Goal: Transaction & Acquisition: Purchase product/service

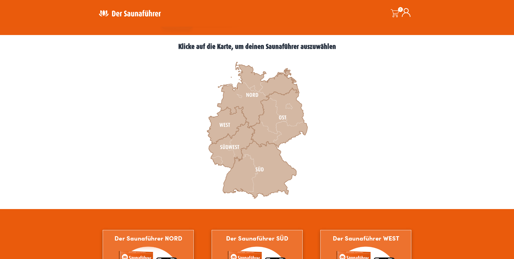
scroll to position [148, 0]
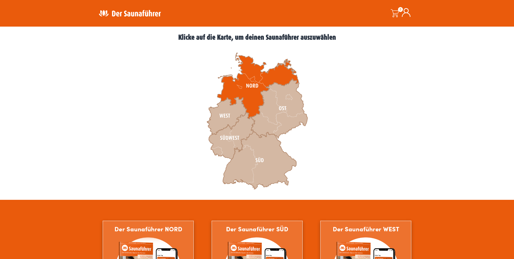
click at [255, 97] on icon at bounding box center [257, 86] width 81 height 66
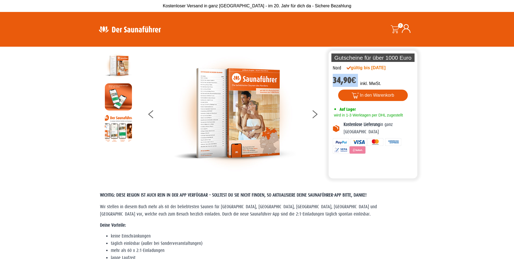
drag, startPoint x: 360, startPoint y: 79, endPoint x: 334, endPoint y: 80, distance: 25.2
click at [334, 80] on div "Nord gültig bis 01.01.2027 34,90 € inkl. MwSt. 2436 vorrätig 2436 vorrätig Saun…" at bounding box center [373, 111] width 89 height 93
click at [383, 66] on div "gültig bis 01.01.2027" at bounding box center [372, 68] width 51 height 7
drag, startPoint x: 395, startPoint y: 67, endPoint x: 351, endPoint y: 67, distance: 43.9
click at [351, 67] on div "gültig bis 01.01.2027" at bounding box center [372, 68] width 51 height 7
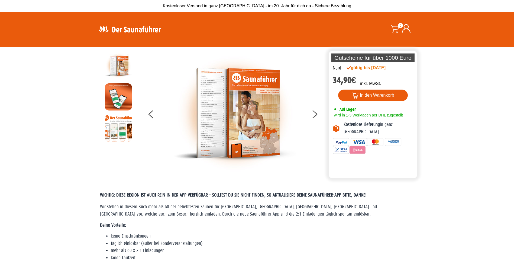
click at [407, 71] on div "Nord gültig bis 01.01.2027 34,90 € inkl. MwSt. 2436 vorrätig 2436 vorrätig Saun…" at bounding box center [373, 111] width 89 height 93
drag, startPoint x: 396, startPoint y: 68, endPoint x: 360, endPoint y: 67, distance: 35.8
click at [360, 67] on div "gültig bis 01.01.2027" at bounding box center [372, 68] width 51 height 7
click at [313, 113] on button at bounding box center [319, 115] width 14 height 14
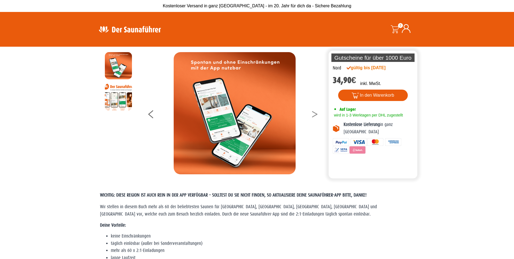
click at [313, 113] on button at bounding box center [319, 115] width 14 height 14
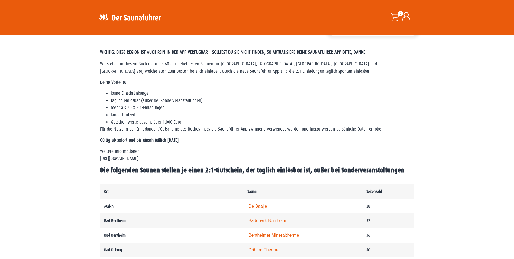
scroll to position [136, 0]
